Goal: Information Seeking & Learning: Understand process/instructions

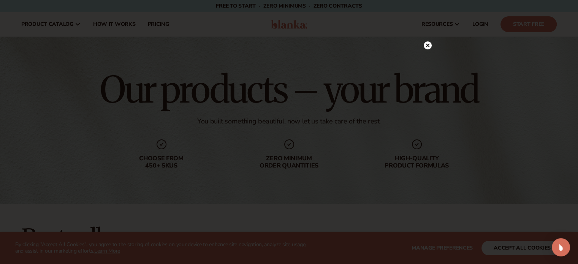
click at [428, 45] on icon at bounding box center [428, 46] width 4 height 4
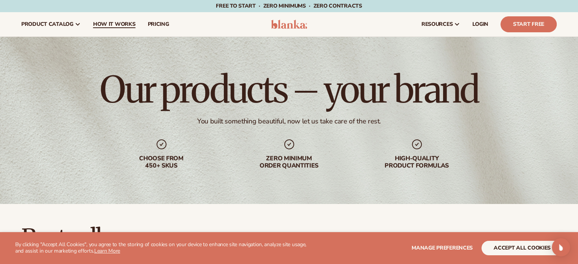
click at [122, 25] on span "How It Works" at bounding box center [114, 24] width 43 height 6
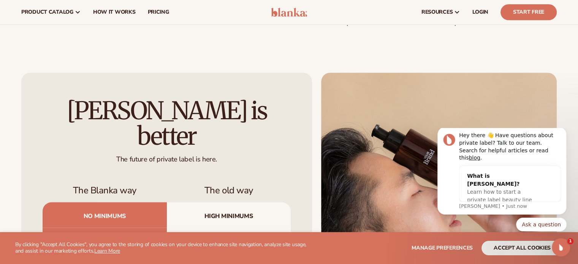
scroll to position [682, 0]
